Goal: Transaction & Acquisition: Purchase product/service

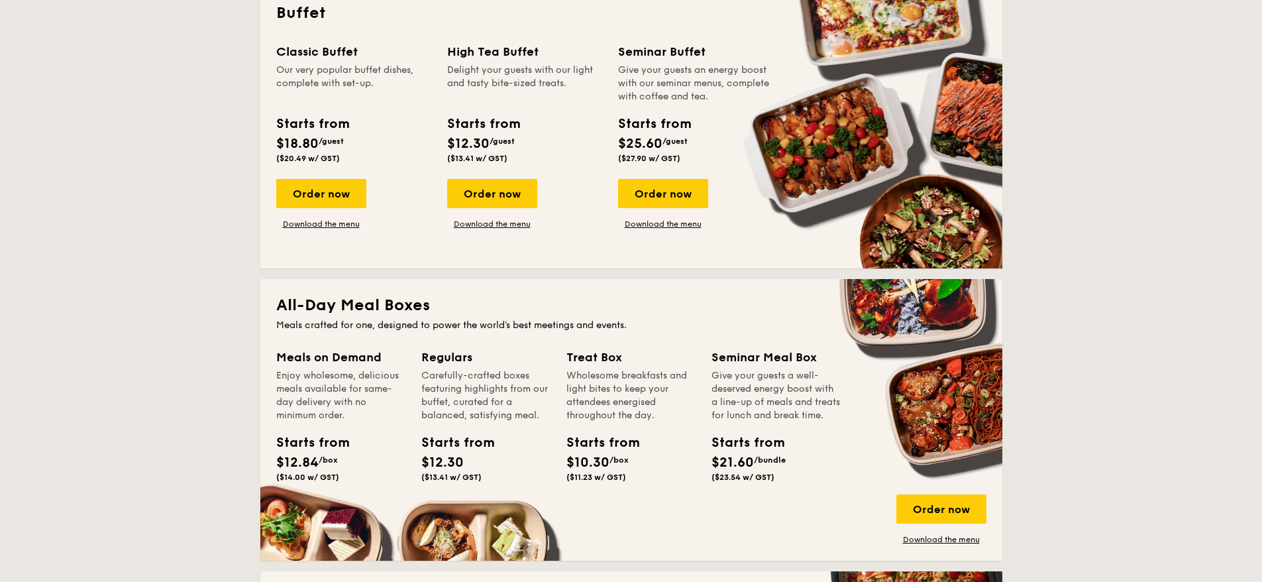
scroll to position [447, 0]
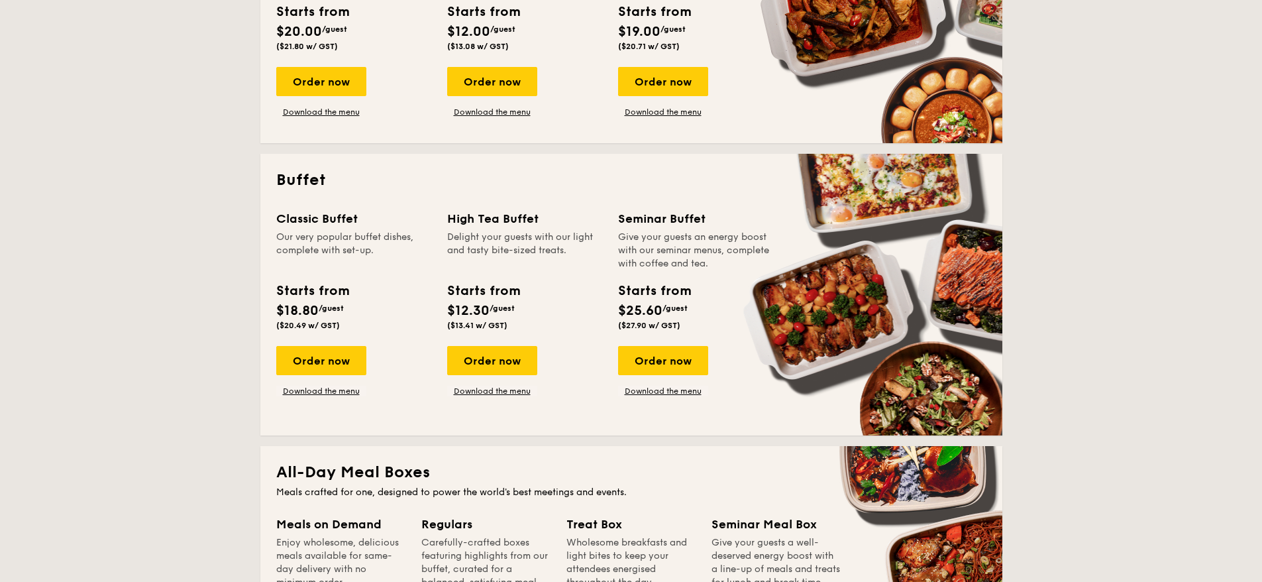
click at [488, 367] on div "Order now" at bounding box center [492, 360] width 90 height 29
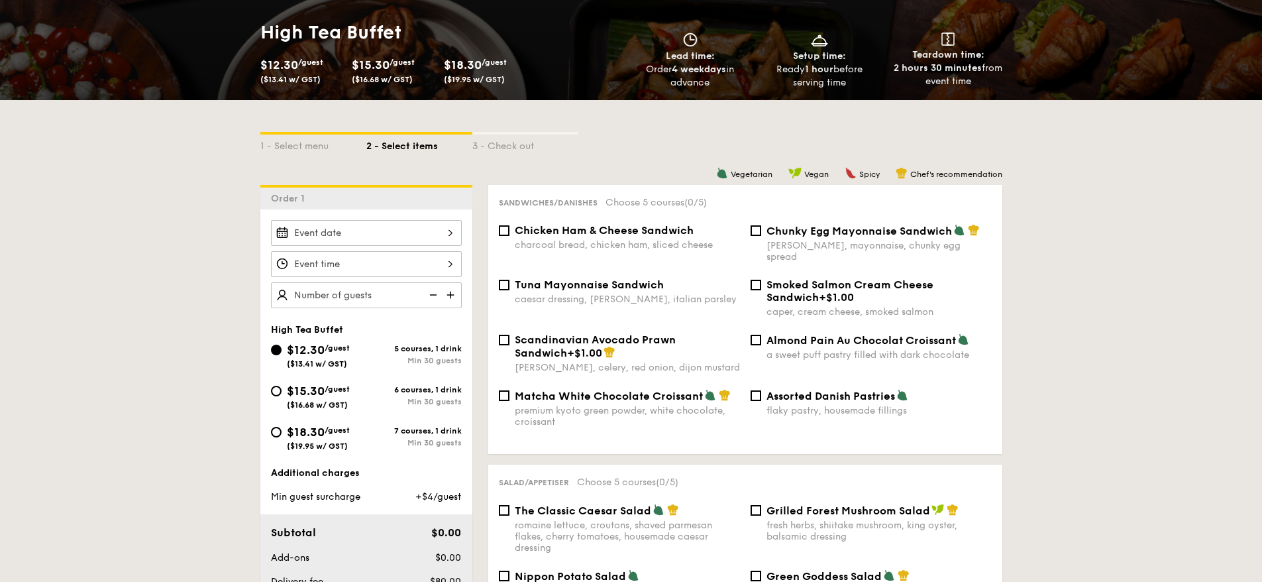
scroll to position [181, 0]
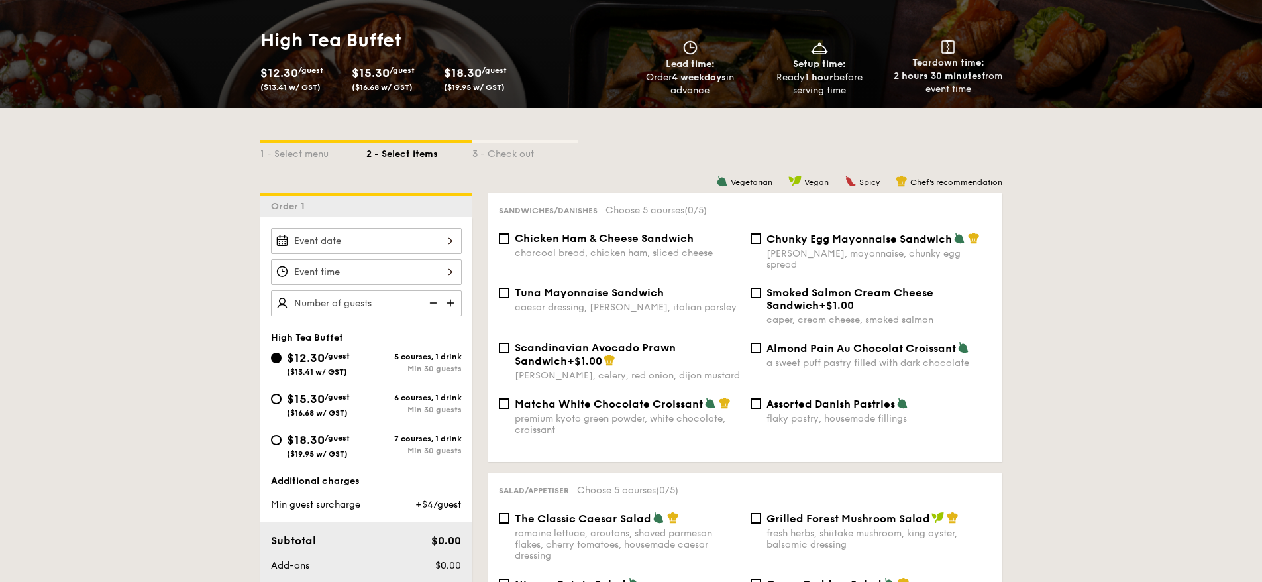
click at [282, 442] on div "$18.30 /guest ($19.95 w/ GST)" at bounding box center [318, 445] width 95 height 28
click at [281, 442] on input "$18.30 /guest ($19.95 w/ GST) 7 courses, 1 drink Min 30 guests" at bounding box center [276, 439] width 11 height 11
radio input "true"
drag, startPoint x: 110, startPoint y: 368, endPoint x: 295, endPoint y: 321, distance: 190.8
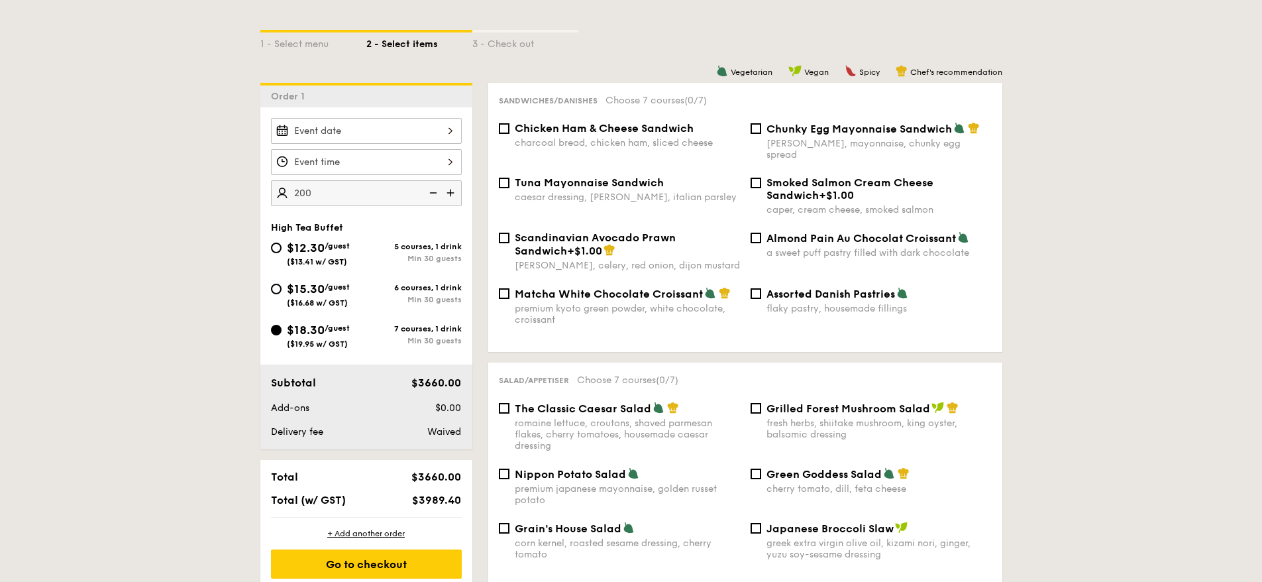
scroll to position [299, 0]
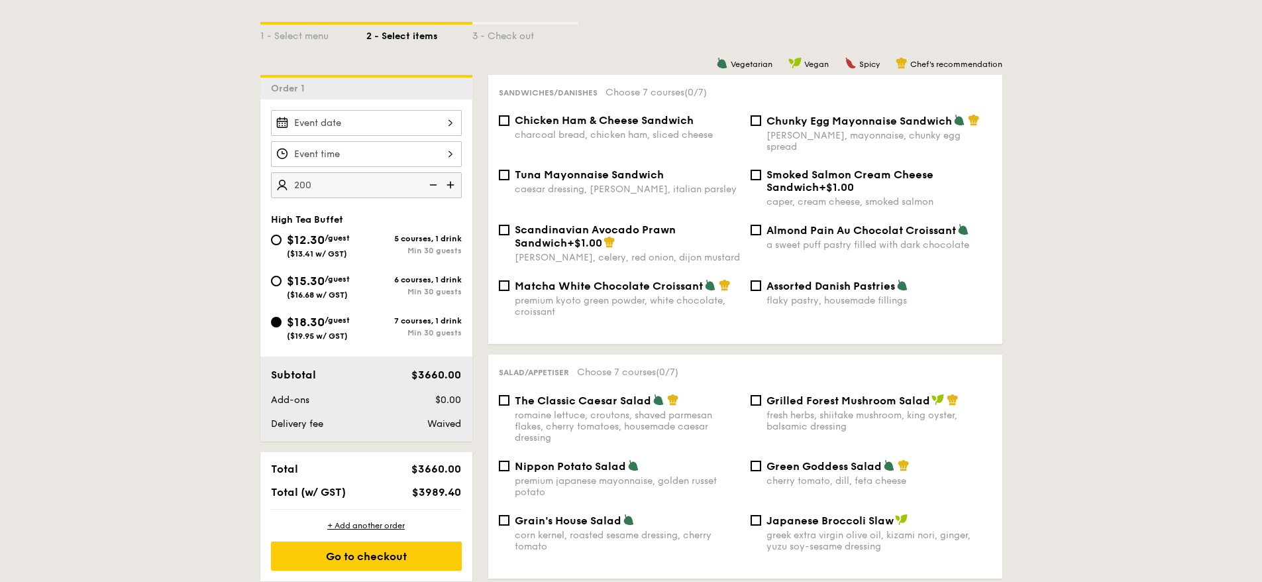
type input "200 guests"
drag, startPoint x: 170, startPoint y: 252, endPoint x: 187, endPoint y: 252, distance: 17.2
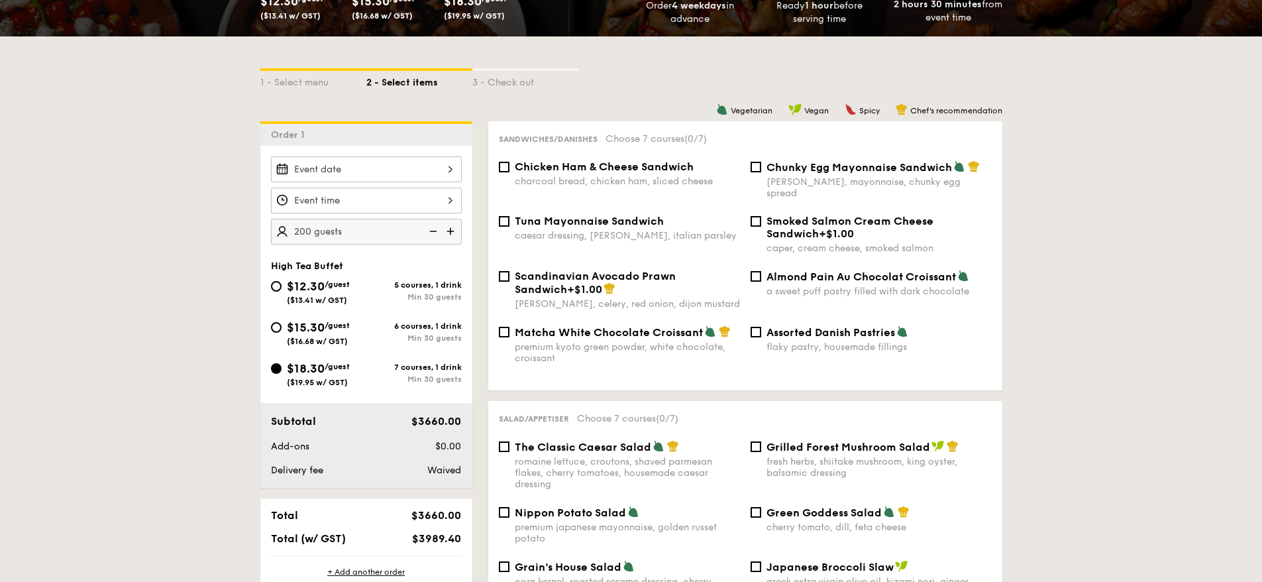
scroll to position [244, 0]
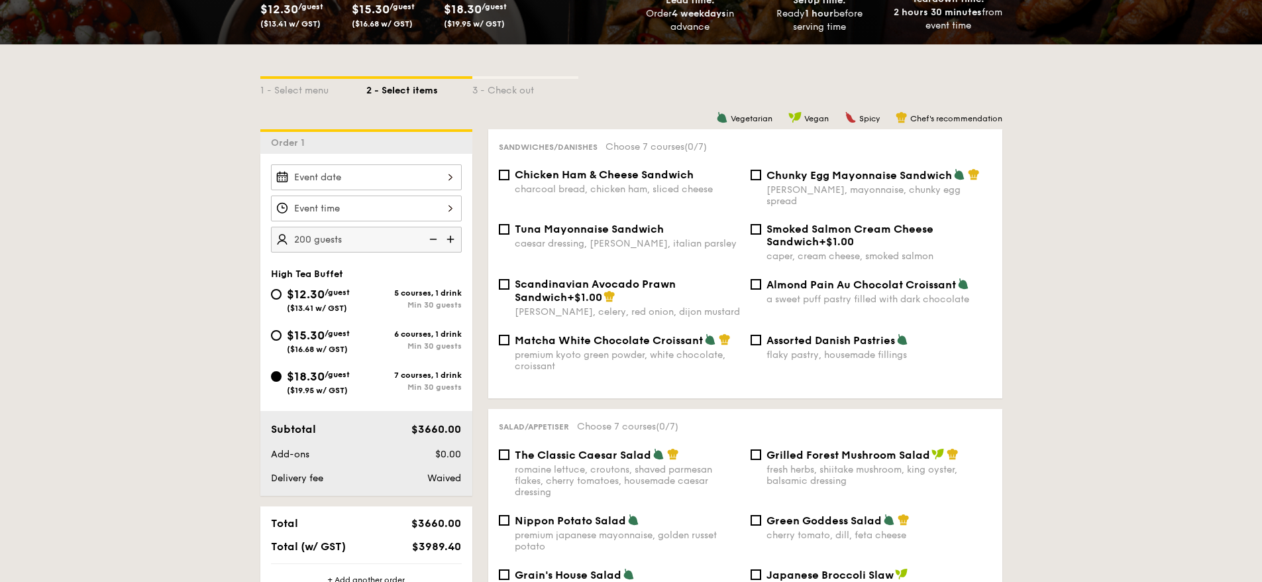
click at [434, 168] on div at bounding box center [366, 177] width 191 height 26
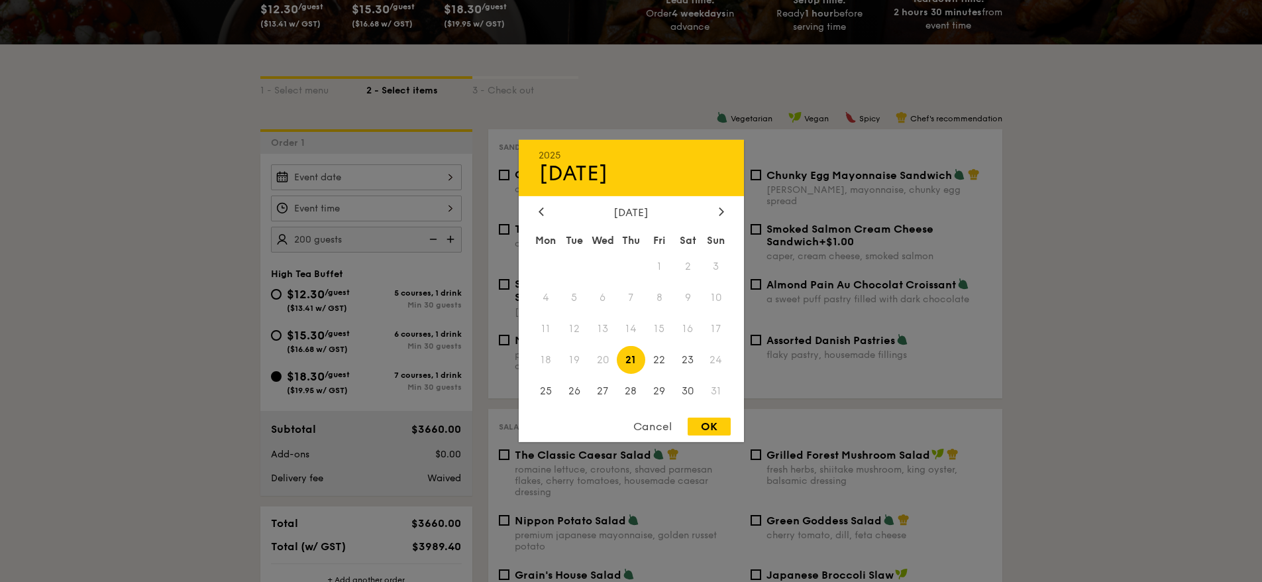
click at [119, 261] on div at bounding box center [631, 291] width 1262 height 582
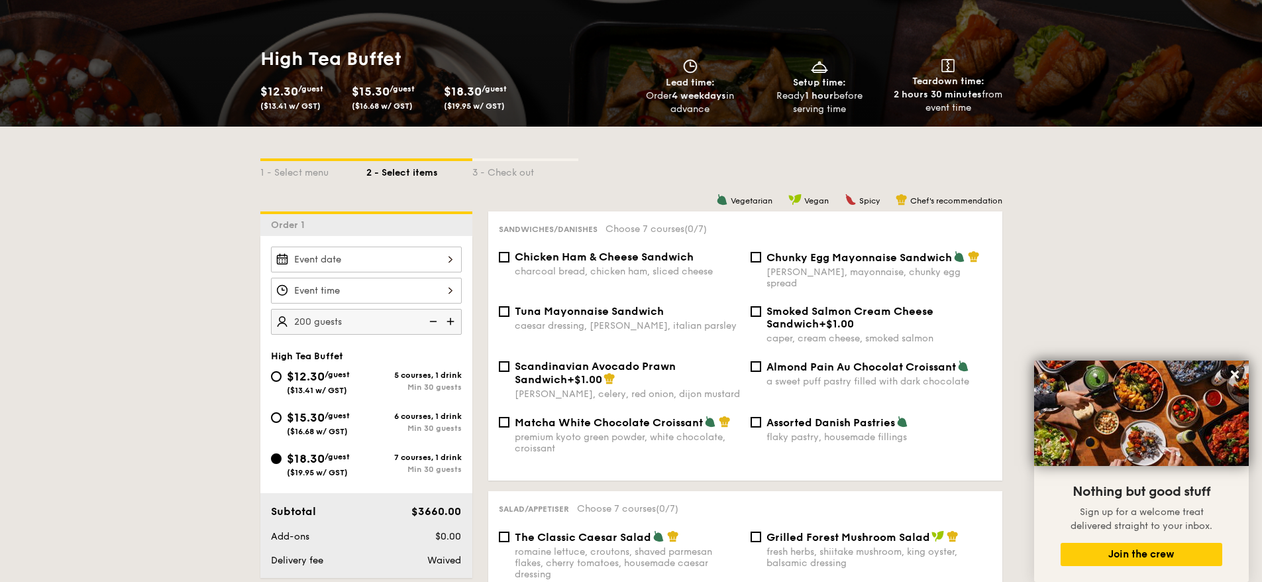
scroll to position [170, 0]
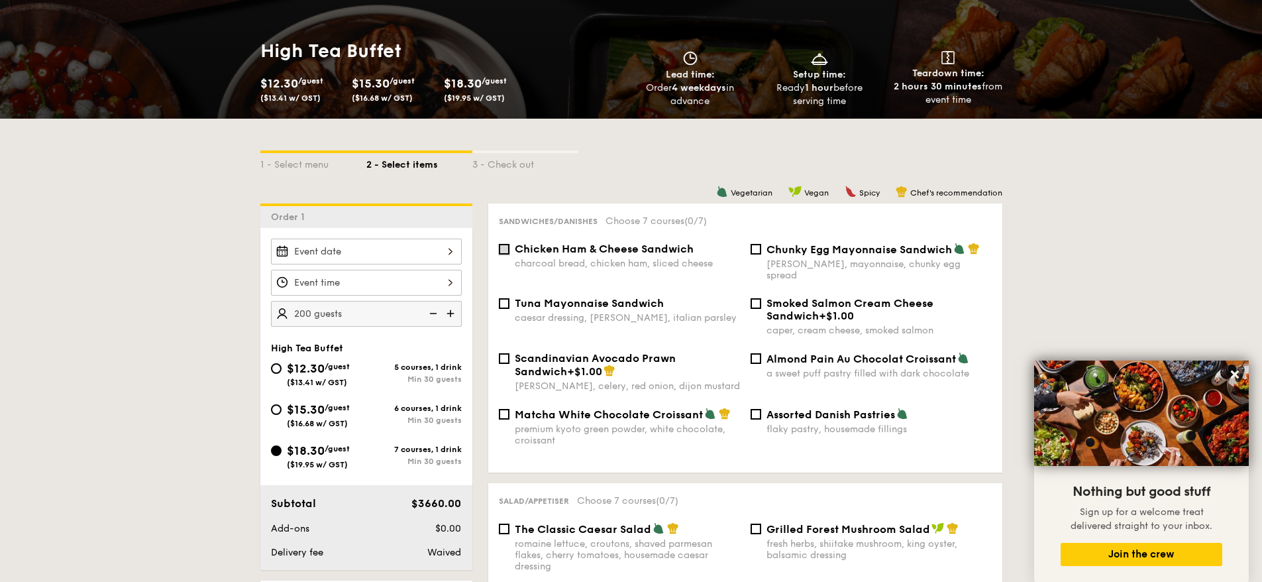
click at [505, 248] on input "Chicken Ham & Cheese Sandwich charcoal bread, chicken ham, sliced cheese" at bounding box center [504, 249] width 11 height 11
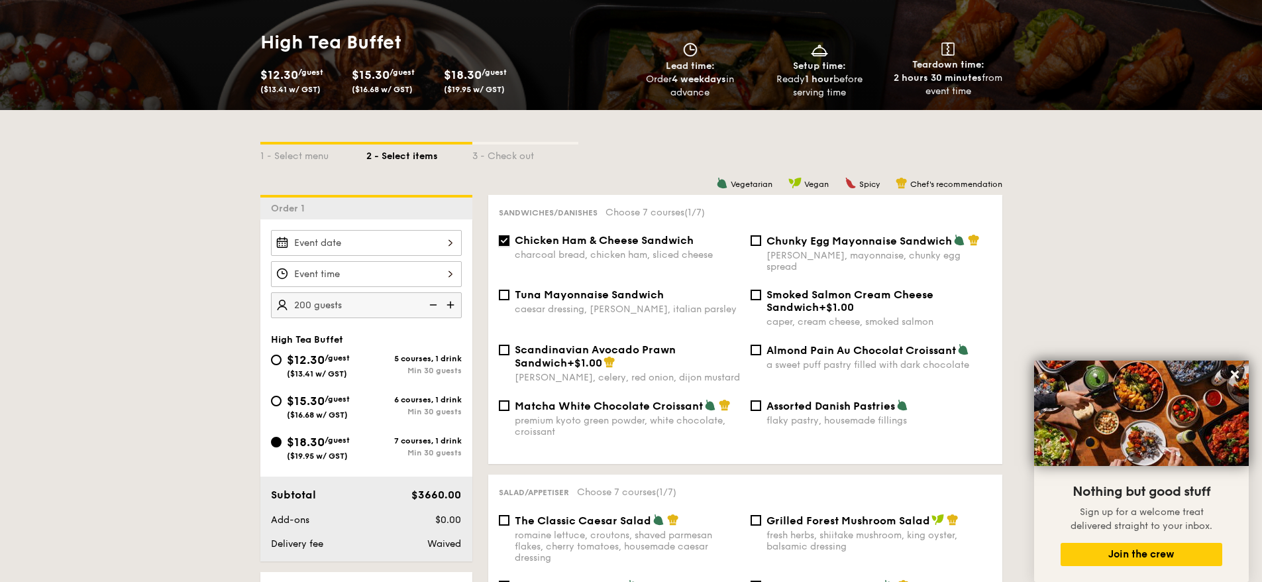
click at [508, 237] on input "Chicken Ham & Cheese Sandwich charcoal bread, chicken ham, sliced cheese" at bounding box center [504, 240] width 11 height 11
checkbox input "false"
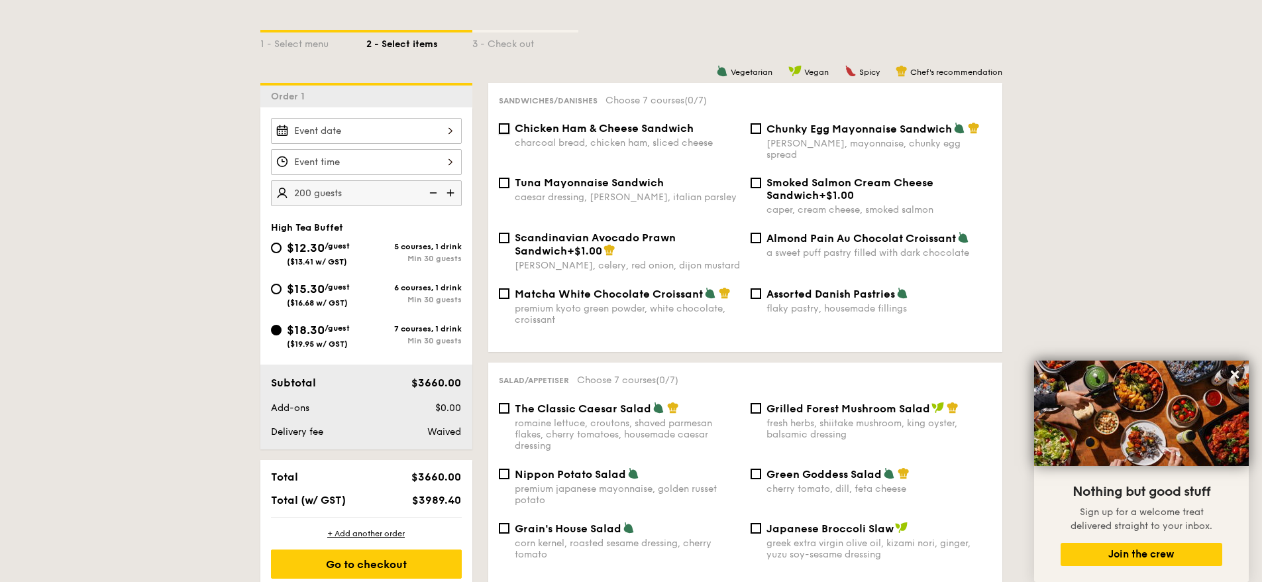
scroll to position [108, 0]
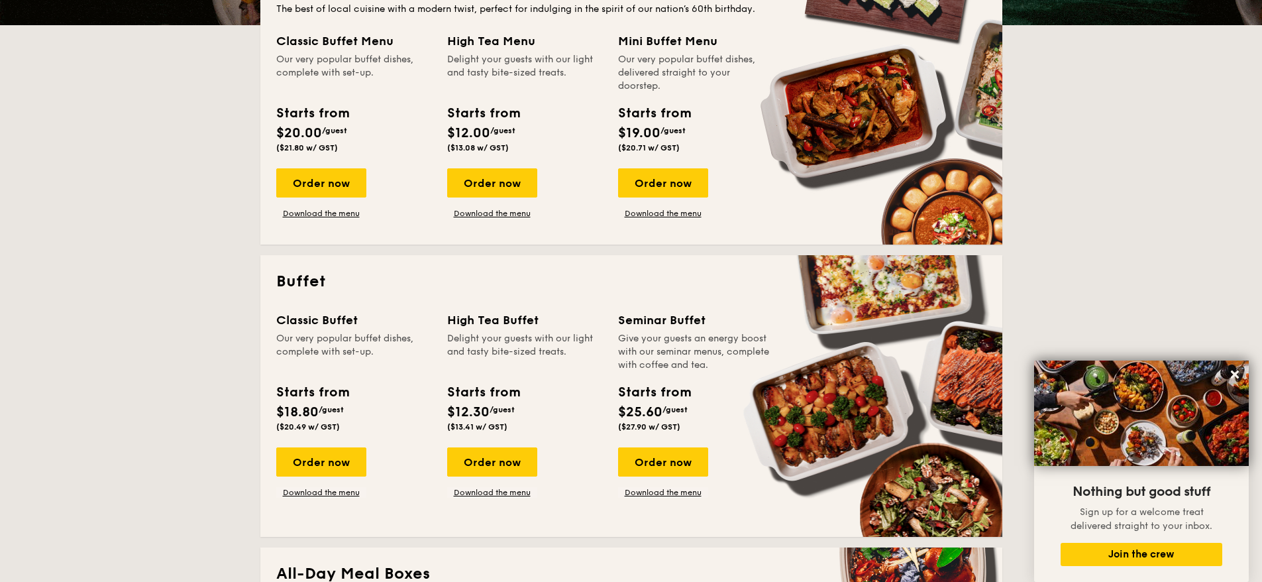
scroll to position [254, 0]
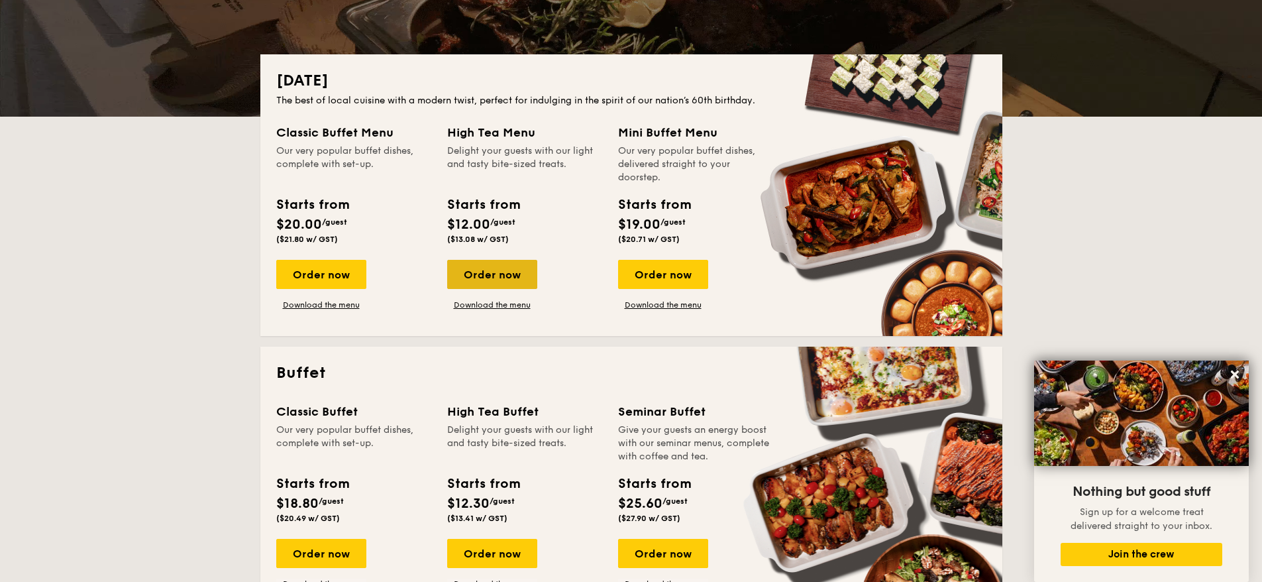
click at [491, 272] on div "Order now" at bounding box center [492, 274] width 90 height 29
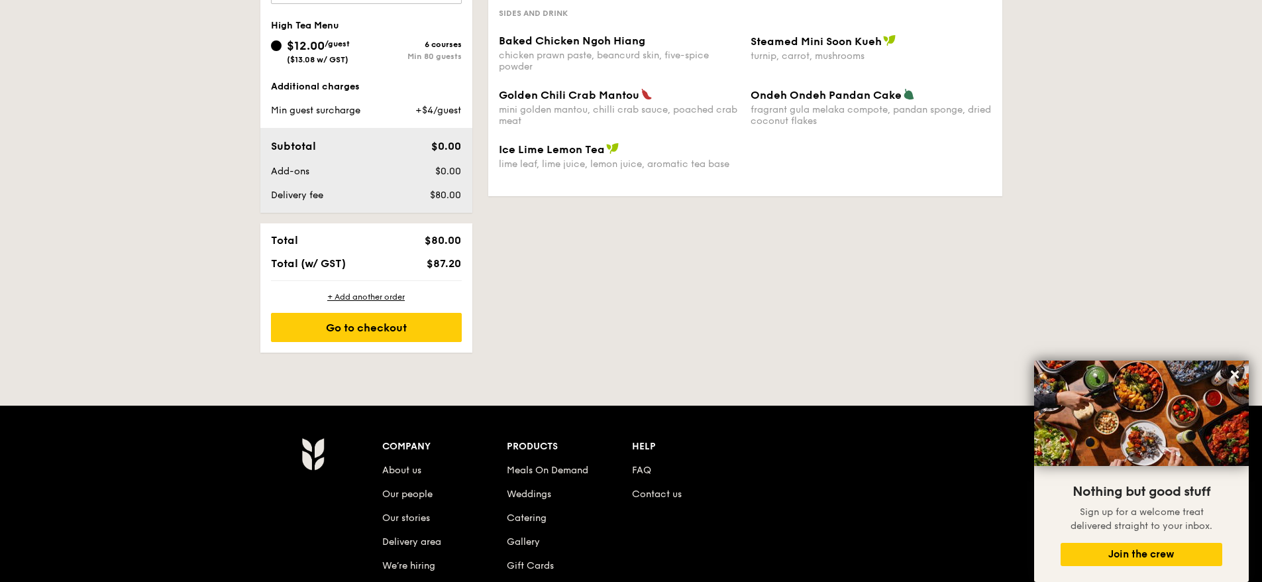
scroll to position [272, 0]
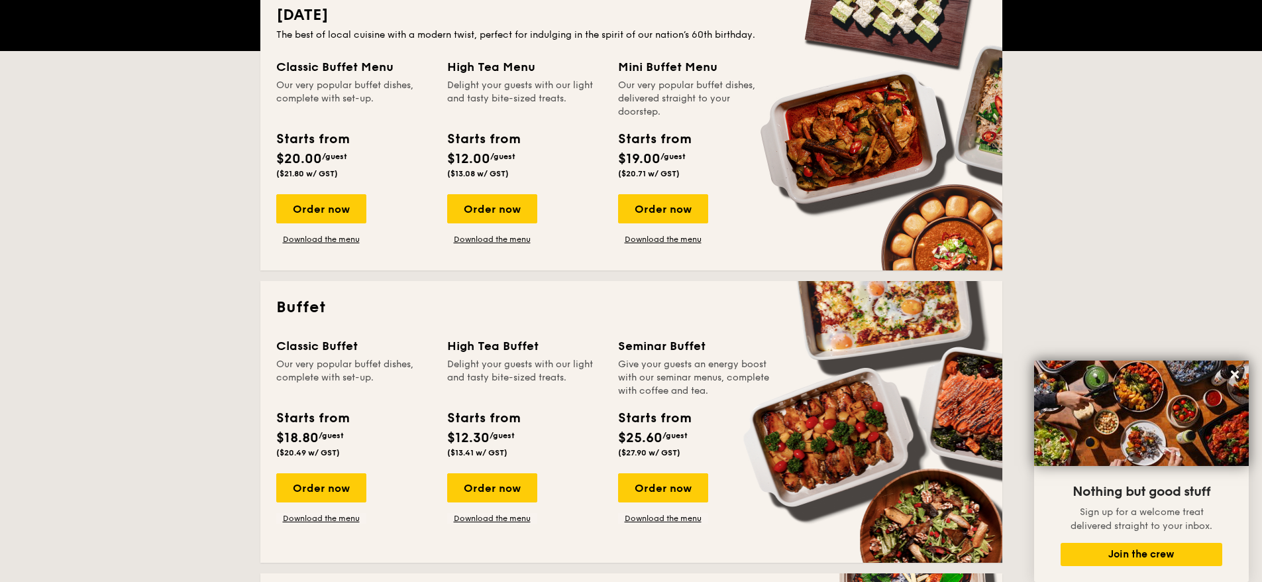
scroll to position [464, 0]
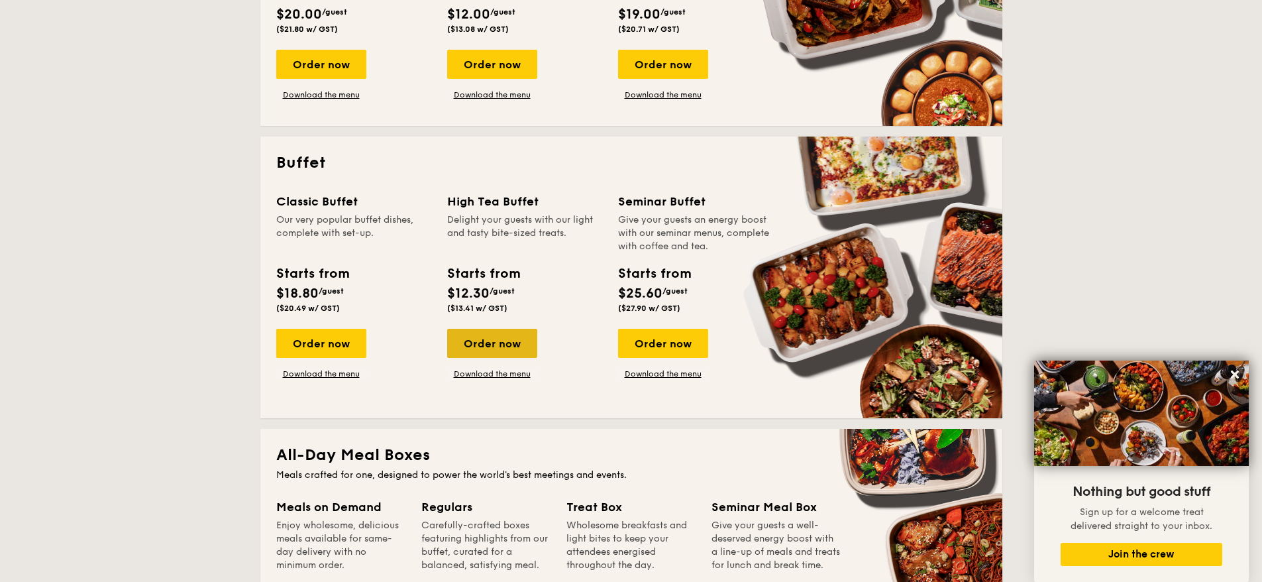
click at [499, 342] on div "Order now" at bounding box center [492, 343] width 90 height 29
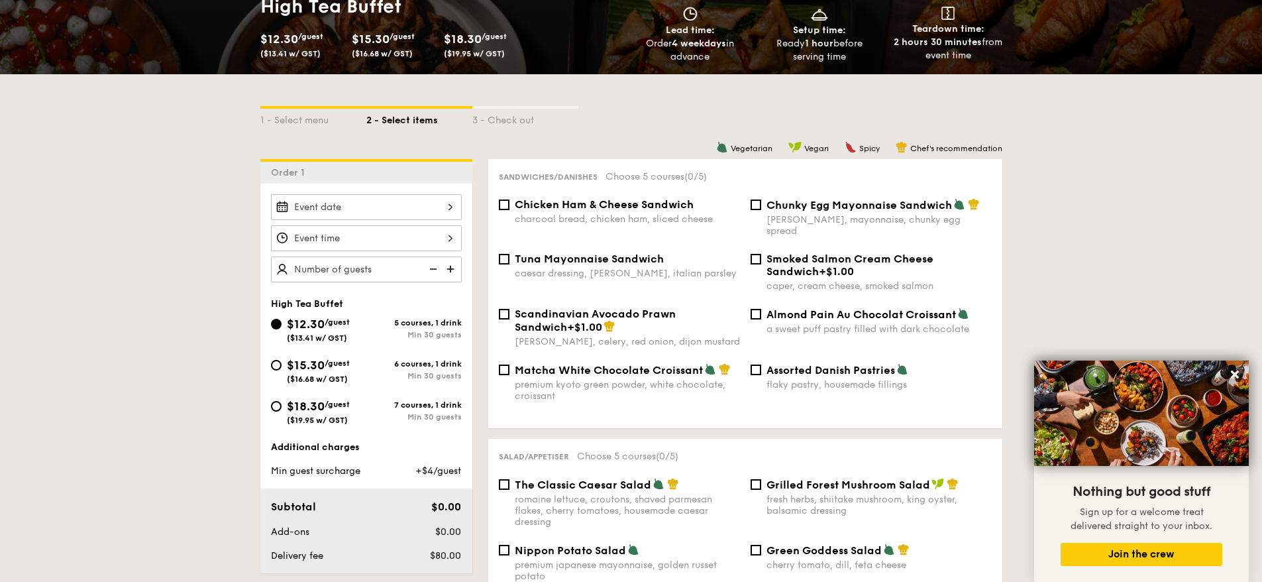
scroll to position [223, 0]
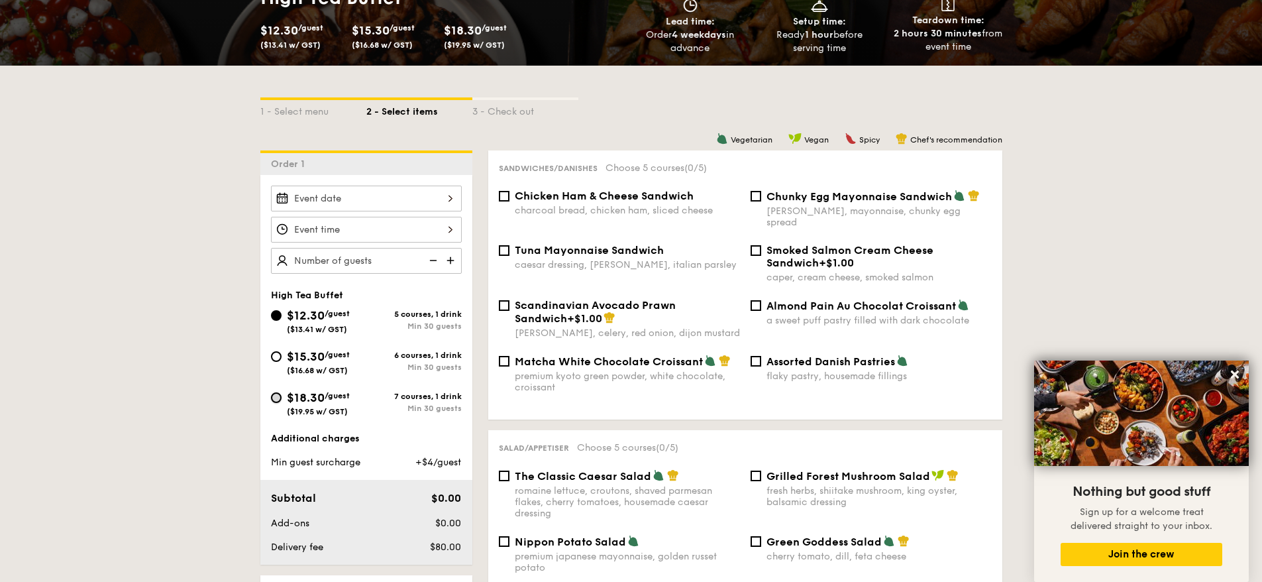
click at [274, 397] on input "$18.30 /guest ($19.95 w/ GST) 7 courses, 1 drink Min 30 guests" at bounding box center [276, 397] width 11 height 11
radio input "true"
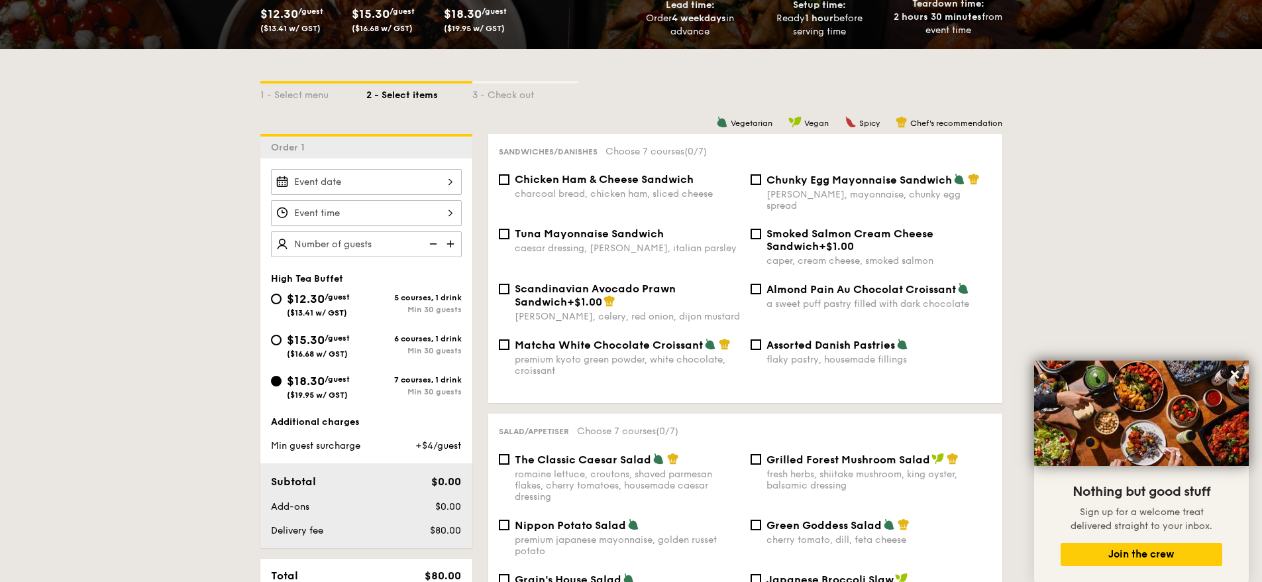
click at [893, 176] on span "Chunky Egg Mayonnaise Sandwich" at bounding box center [858, 180] width 185 height 13
click at [761, 176] on input "Chunky Egg Mayonnaise Sandwich dijon mustard, mayonnaise, chunky egg spread" at bounding box center [755, 179] width 11 height 11
click at [893, 177] on span "Chunky Egg Mayonnaise Sandwich" at bounding box center [858, 180] width 185 height 13
click at [761, 177] on input "Chunky Egg Mayonnaise Sandwich dijon mustard, mayonnaise, chunky egg spread" at bounding box center [755, 179] width 11 height 11
click at [821, 181] on span "Chunky Egg Mayonnaise Sandwich" at bounding box center [858, 180] width 185 height 13
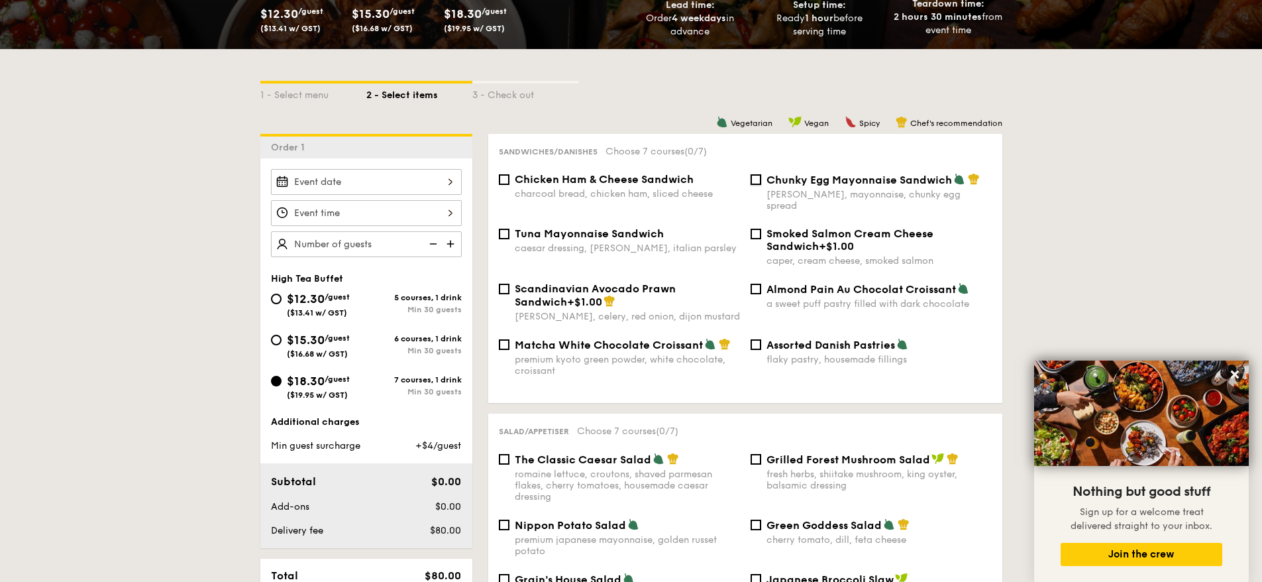
click at [761, 181] on input "Chunky Egg Mayonnaise Sandwich dijon mustard, mayonnaise, chunky egg spread" at bounding box center [755, 179] width 11 height 11
click at [853, 176] on span "Chunky Egg Mayonnaise Sandwich" at bounding box center [858, 180] width 185 height 13
click at [761, 176] on input "Chunky Egg Mayonnaise Sandwich dijon mustard, mayonnaise, chunky egg spread" at bounding box center [755, 179] width 11 height 11
checkbox input "false"
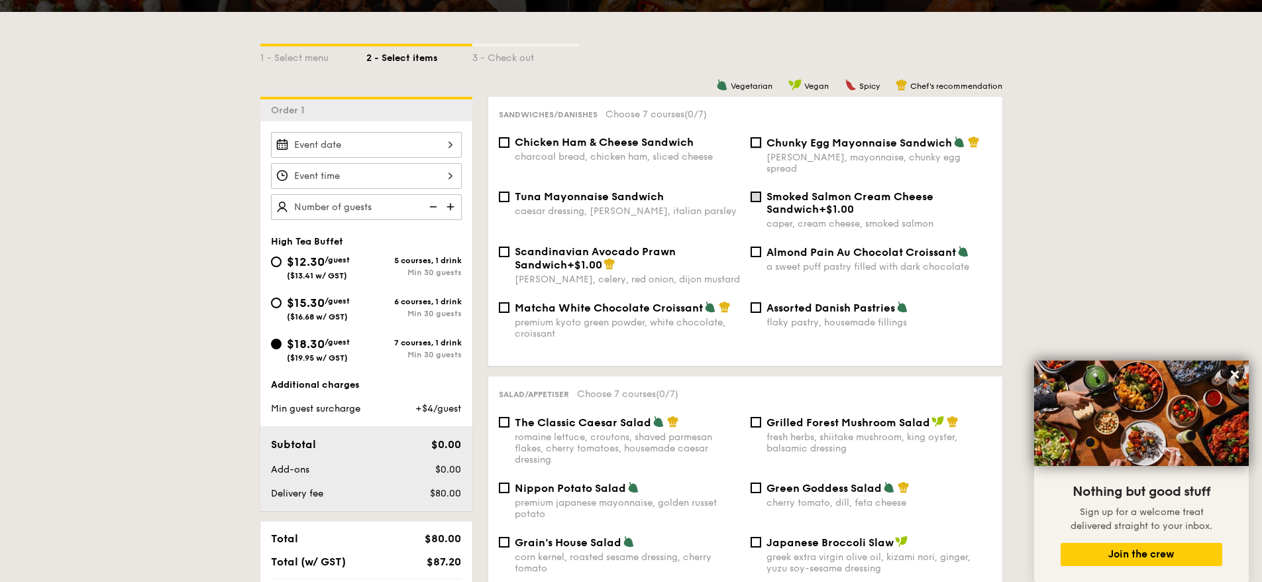
scroll to position [209, 0]
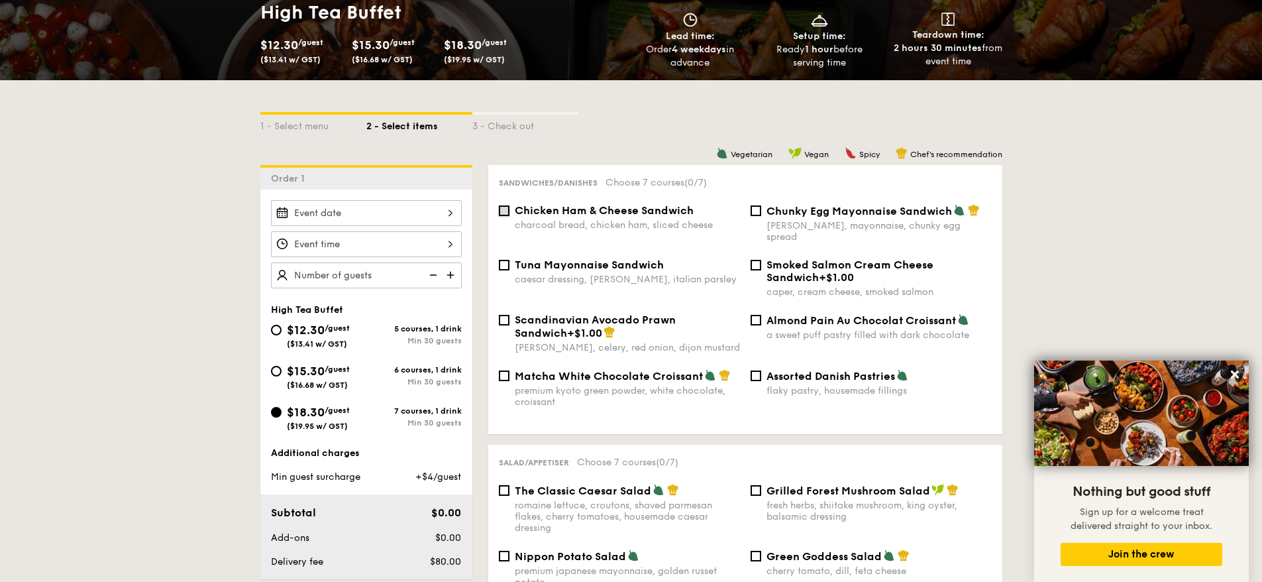
click at [506, 207] on input "Chicken Ham & Cheese Sandwich charcoal bread, chicken ham, sliced cheese" at bounding box center [504, 210] width 11 height 11
checkbox input "true"
click at [756, 260] on input "Smoked Salmon Cream Cheese Sandwich +$1.00 caper, cream cheese, smoked salmon" at bounding box center [755, 265] width 11 height 11
checkbox input "true"
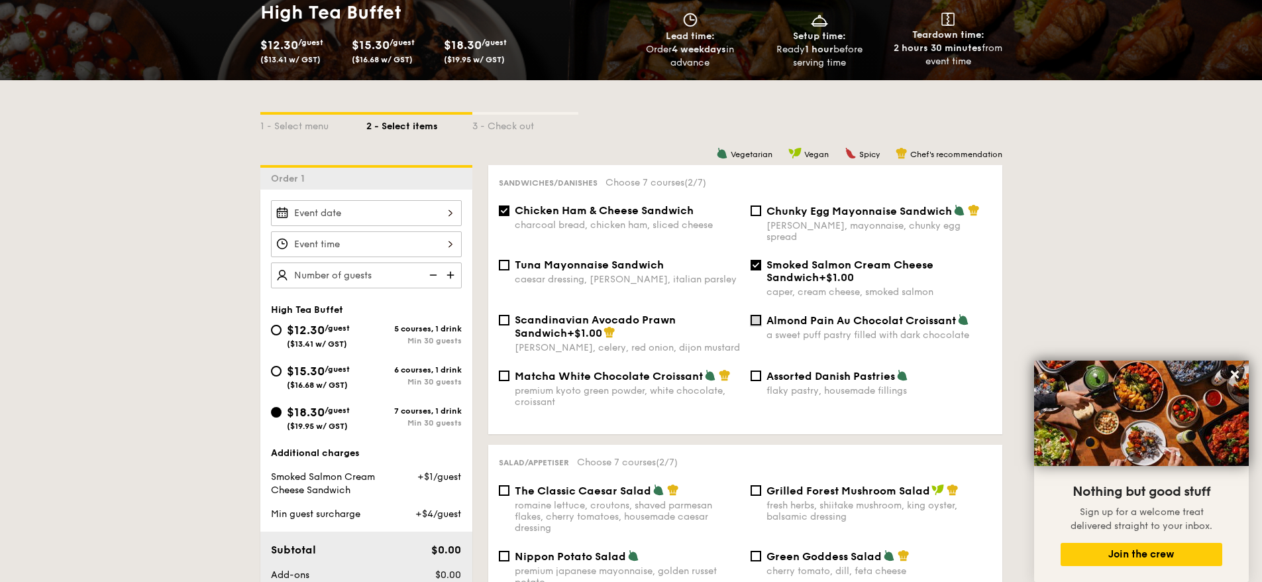
click at [755, 315] on input "Almond Pain Au Chocolat Croissant a sweet puff pastry filled with dark chocolate" at bounding box center [755, 320] width 11 height 11
checkbox input "false"
click at [760, 260] on input "Smoked Salmon Cream Cheese Sandwich +$1.00 caper, cream cheese, smoked salmon" at bounding box center [755, 265] width 11 height 11
checkbox input "false"
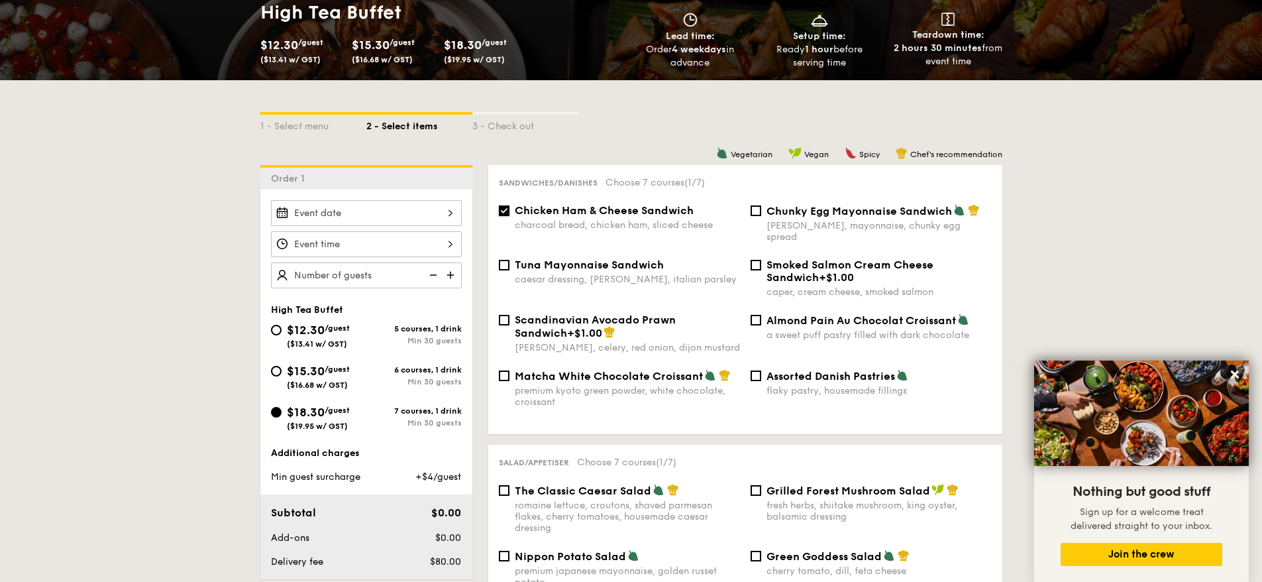
click at [503, 211] on input "Chicken Ham & Cheese Sandwich charcoal bread, chicken ham, sliced cheese" at bounding box center [504, 210] width 11 height 11
checkbox input "false"
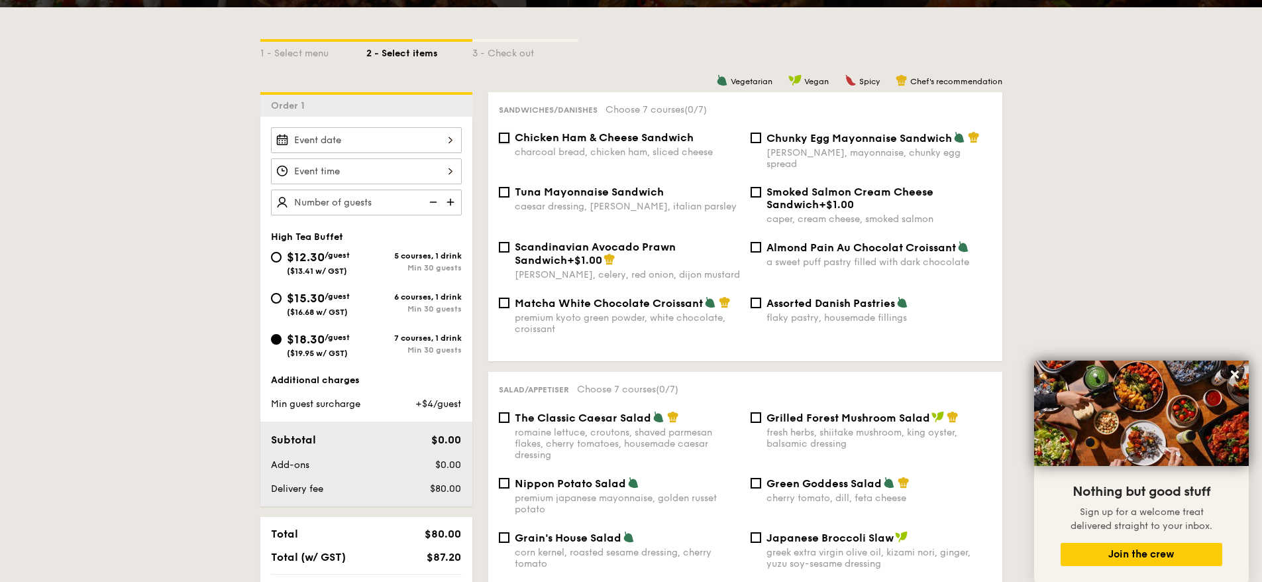
scroll to position [0, 0]
